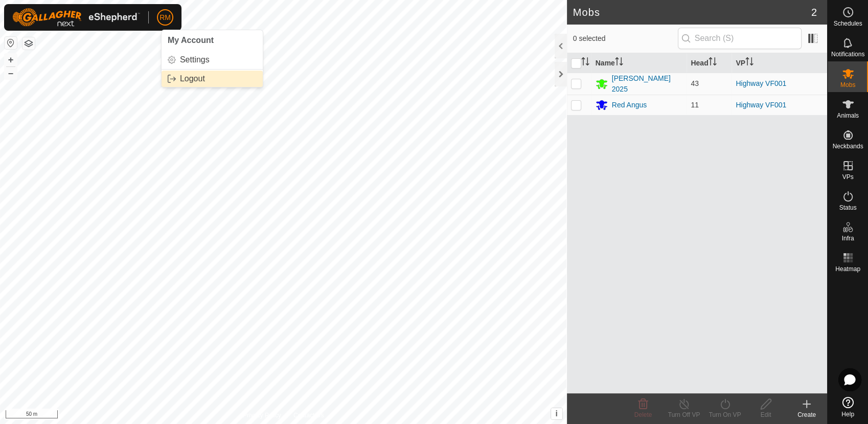
click at [196, 78] on link "Logout" at bounding box center [211, 79] width 101 height 16
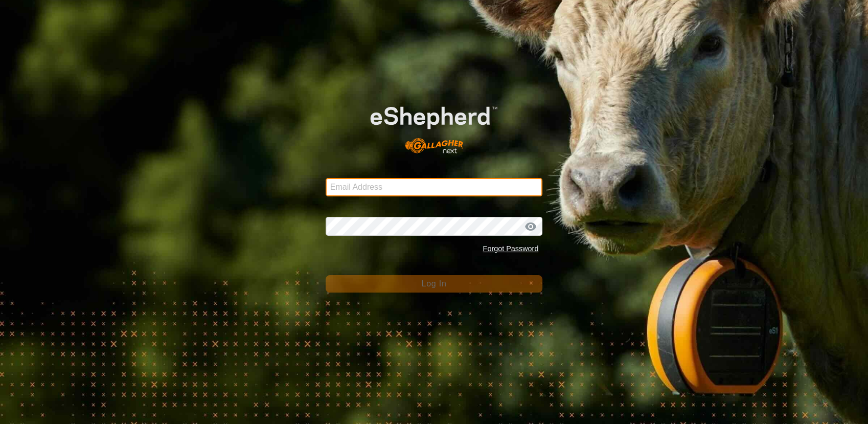
type input "[EMAIL_ADDRESS][DOMAIN_NAME]"
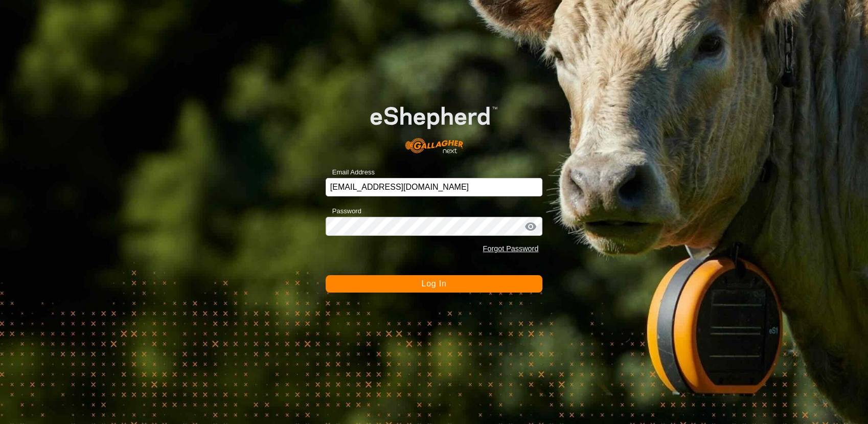
click at [410, 284] on button "Log In" at bounding box center [434, 283] width 217 height 17
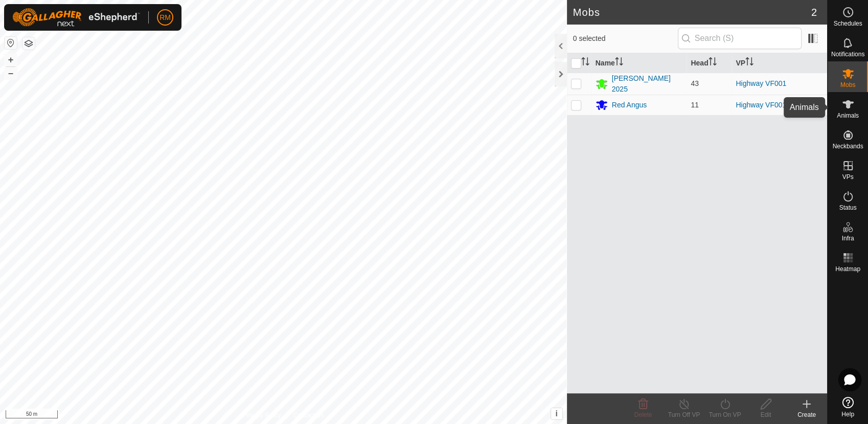
click at [846, 104] on icon at bounding box center [847, 104] width 11 height 8
